Goal: Check status: Check status

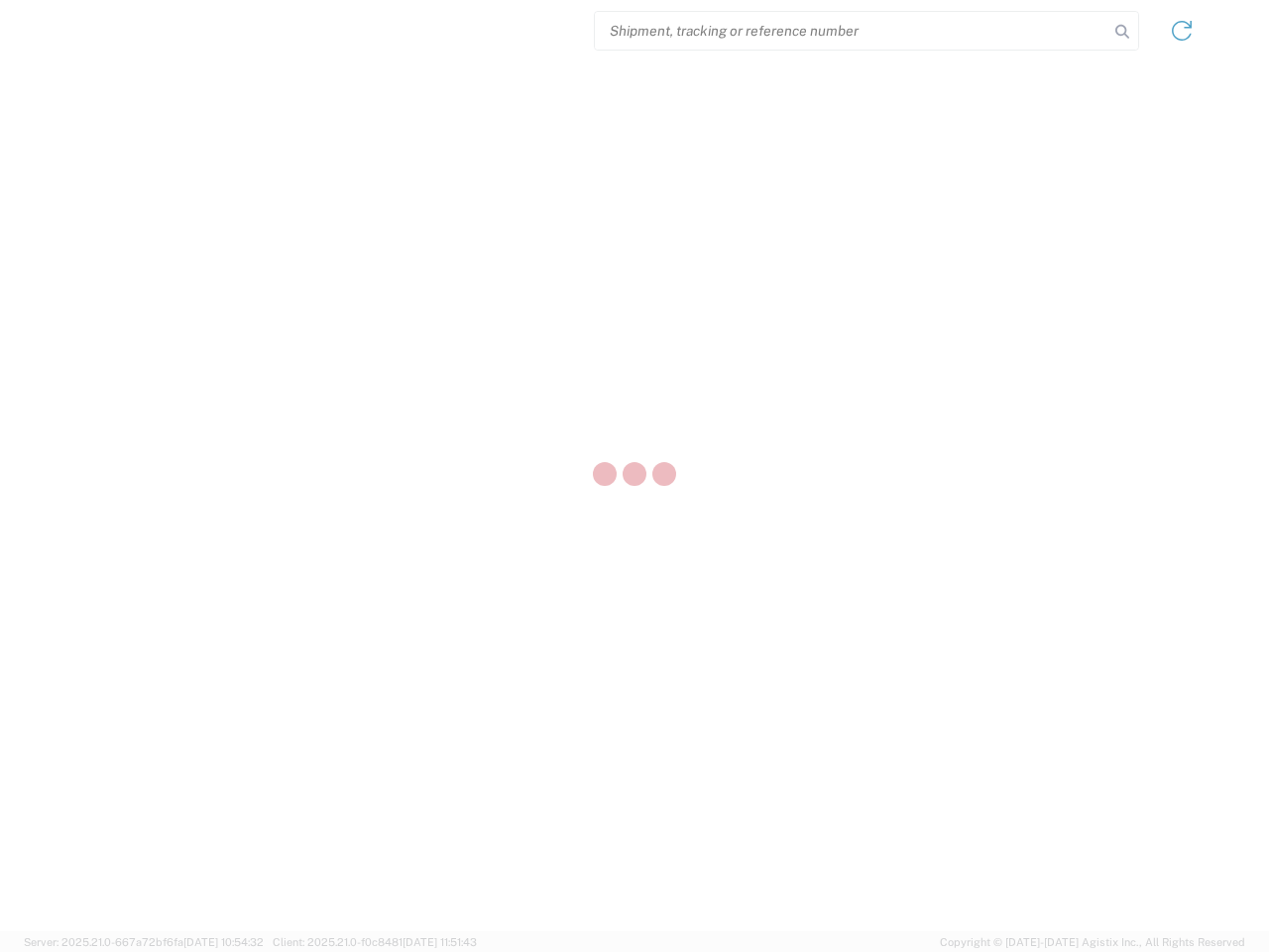
select select "US"
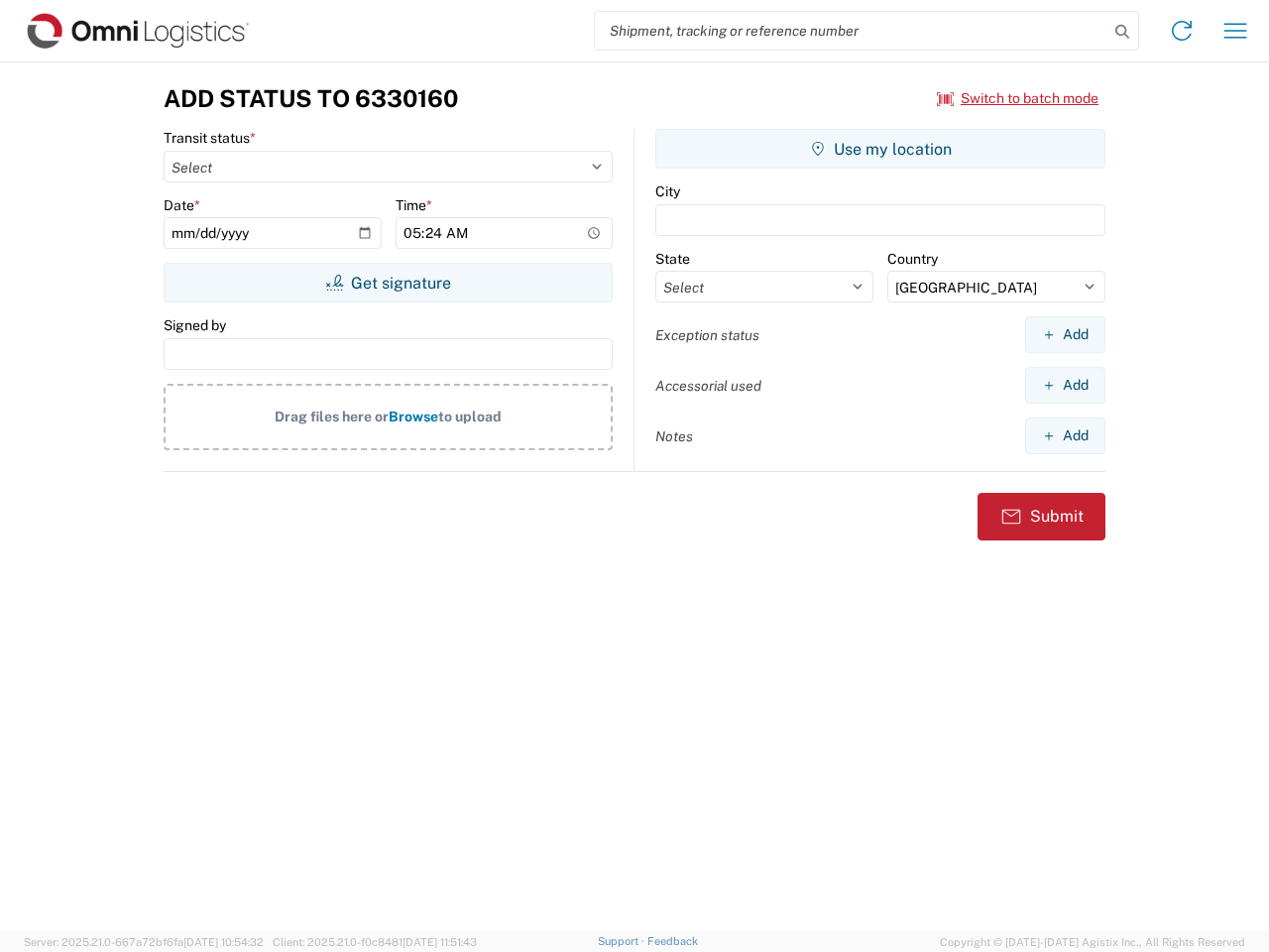
click at [851, 31] on input "search" at bounding box center [851, 31] width 513 height 38
click at [1122, 32] on icon at bounding box center [1122, 32] width 28 height 28
click at [1182, 31] on icon at bounding box center [1182, 31] width 32 height 32
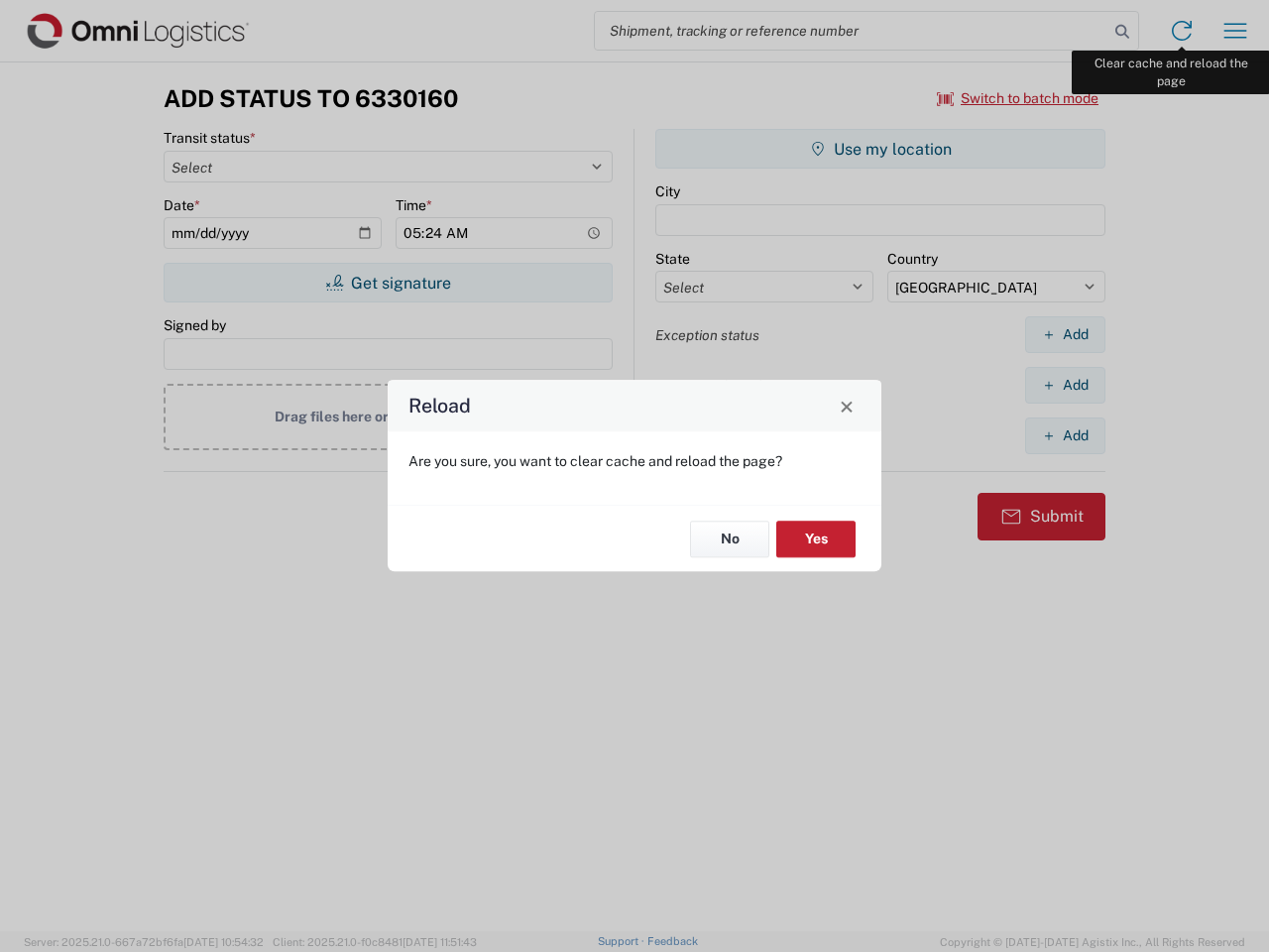
click at [1235, 31] on div "Reload Are you sure, you want to clear cache and reload the page? No Yes" at bounding box center [634, 476] width 1269 height 952
click at [1018, 98] on div "Reload Are you sure, you want to clear cache and reload the page? No Yes" at bounding box center [634, 476] width 1269 height 952
click at [388, 282] on div "Reload Are you sure, you want to clear cache and reload the page? No Yes" at bounding box center [634, 476] width 1269 height 952
click at [880, 149] on div "Reload Are you sure, you want to clear cache and reload the page? No Yes" at bounding box center [634, 476] width 1269 height 952
click at [1065, 334] on div "Reload Are you sure, you want to clear cache and reload the page? No Yes" at bounding box center [634, 476] width 1269 height 952
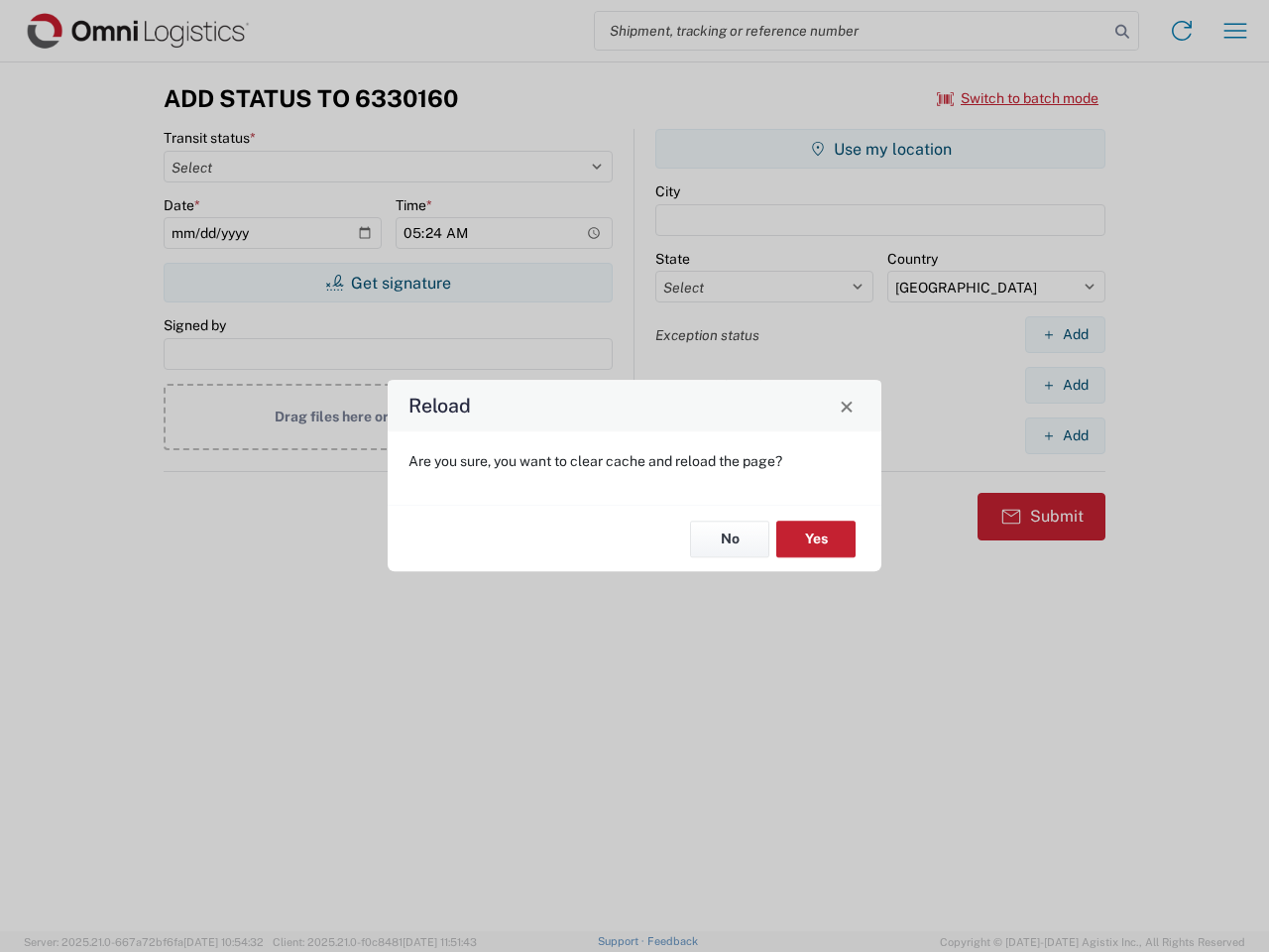
click at [1065, 385] on div "Reload Are you sure, you want to clear cache and reload the page? No Yes" at bounding box center [634, 476] width 1269 height 952
click at [1065, 436] on div "Reload Are you sure, you want to clear cache and reload the page? No Yes" at bounding box center [634, 476] width 1269 height 952
